Goal: Task Accomplishment & Management: Use online tool/utility

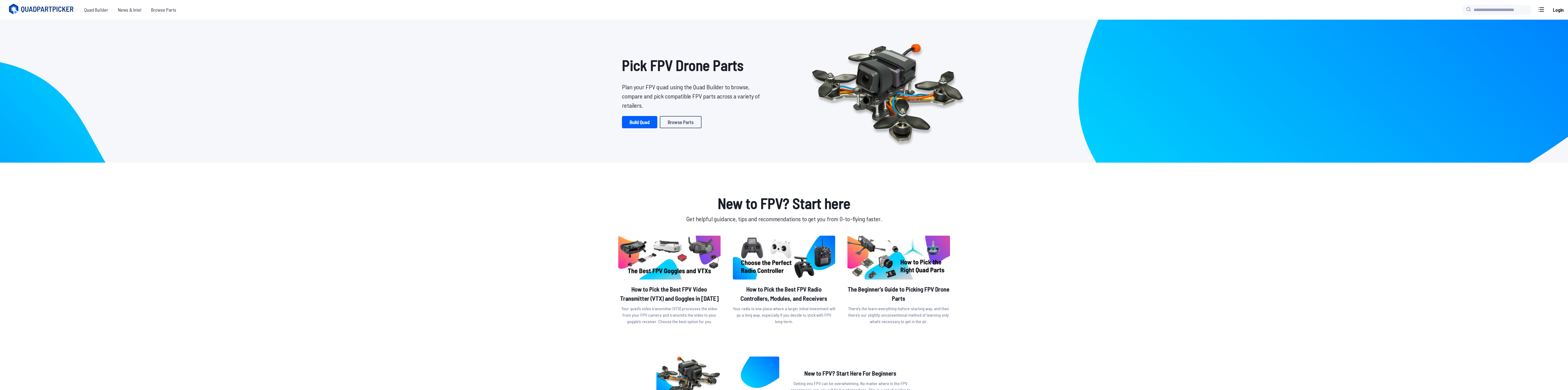
scroll to position [30, 0]
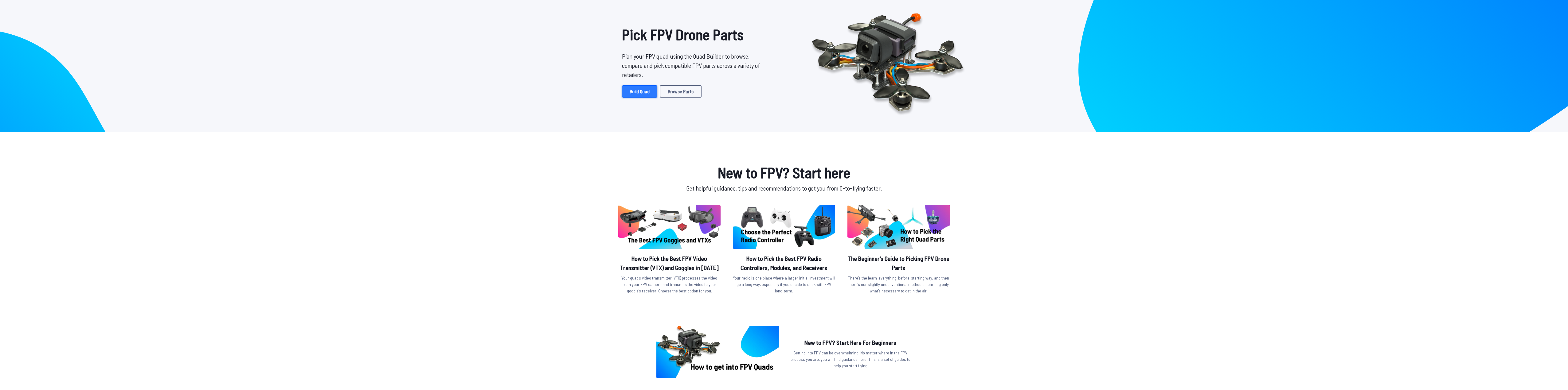
click at [642, 92] on link "Build Quad" at bounding box center [640, 91] width 35 height 12
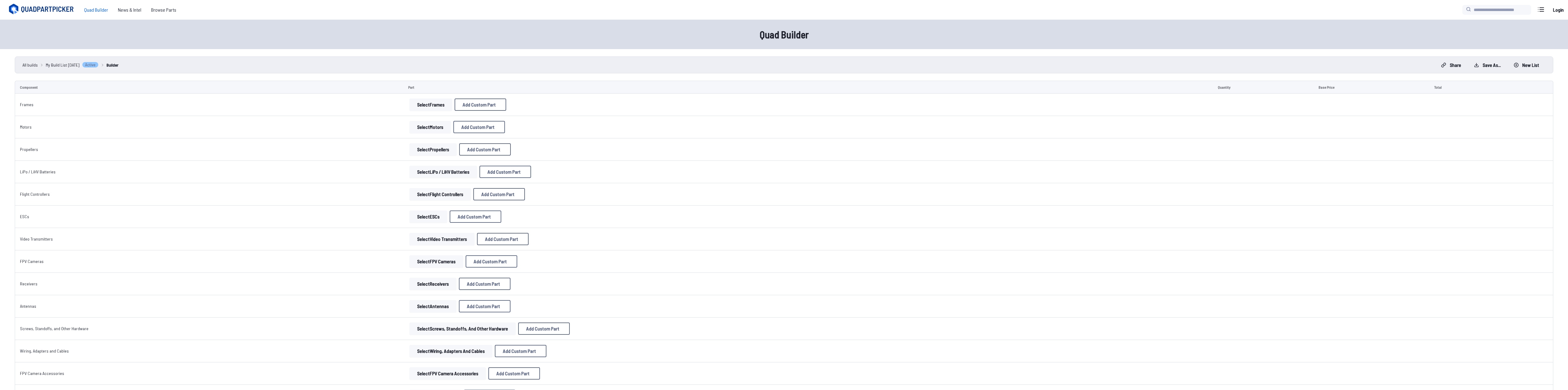
click at [416, 106] on button "Select Frames" at bounding box center [431, 105] width 43 height 12
click at [439, 106] on button "Select Frames" at bounding box center [431, 105] width 43 height 12
